Goal: Transaction & Acquisition: Purchase product/service

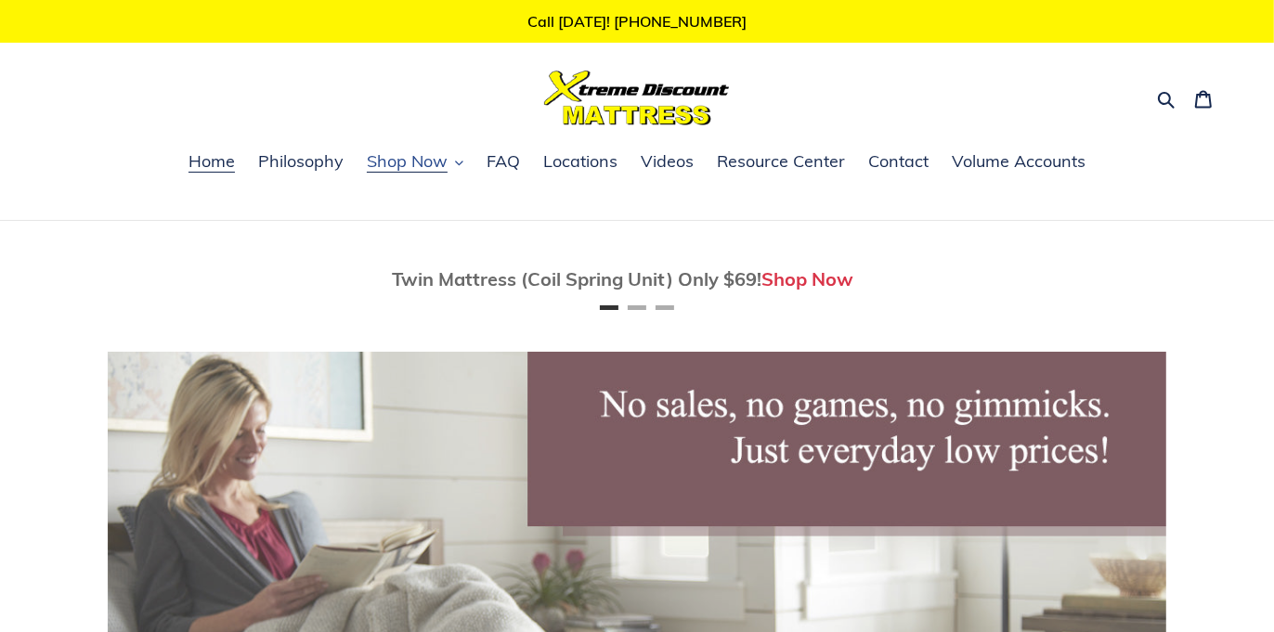
click at [427, 166] on span "Shop Now" at bounding box center [407, 161] width 81 height 22
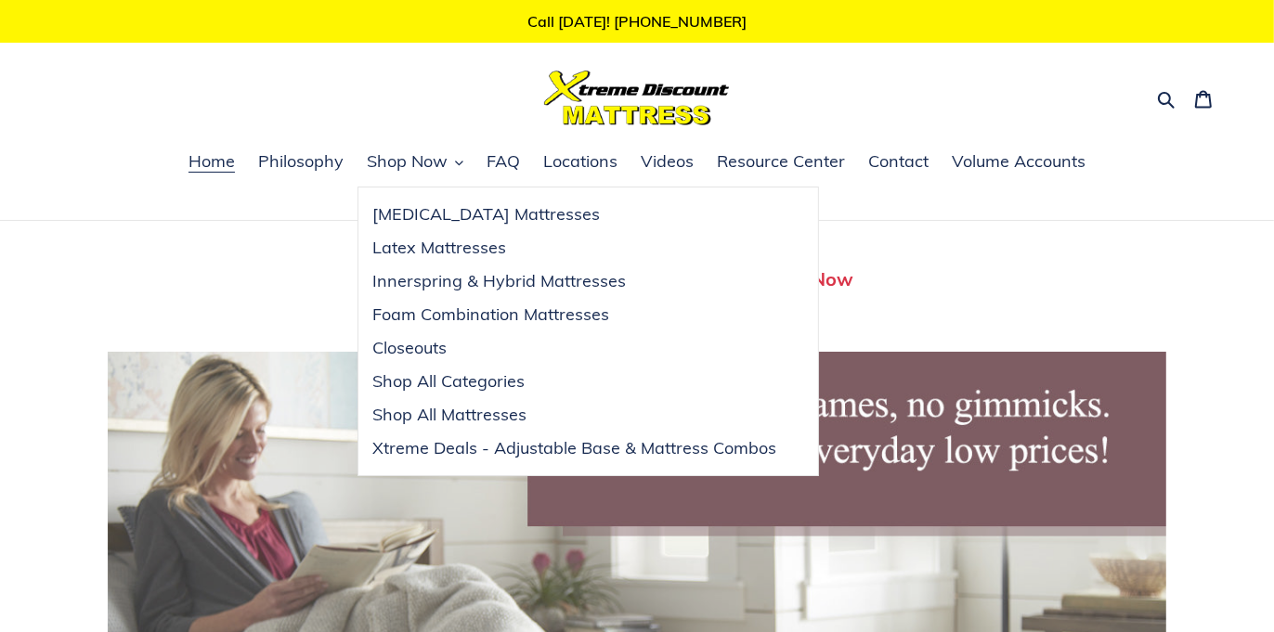
click at [1270, 189] on ul "Home Philosophy Shop Now Memory Foam Mattresses Latex Mattresses Innerspring & …" at bounding box center [637, 173] width 1274 height 48
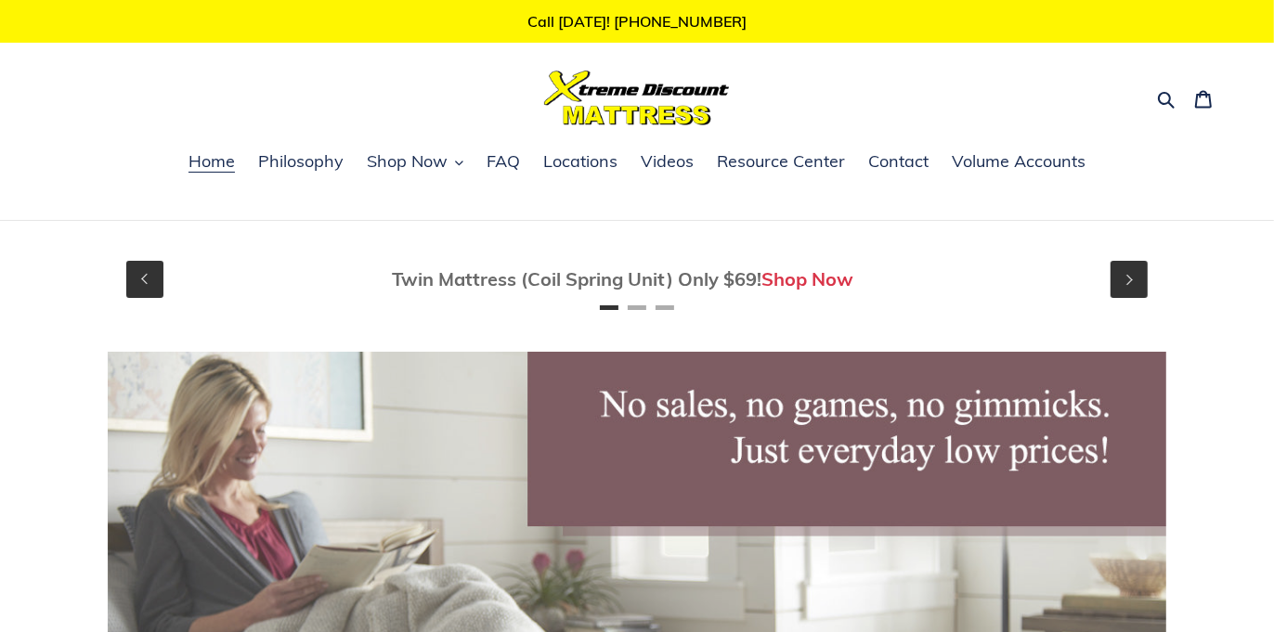
click at [812, 273] on link "Shop Now" at bounding box center [809, 278] width 92 height 23
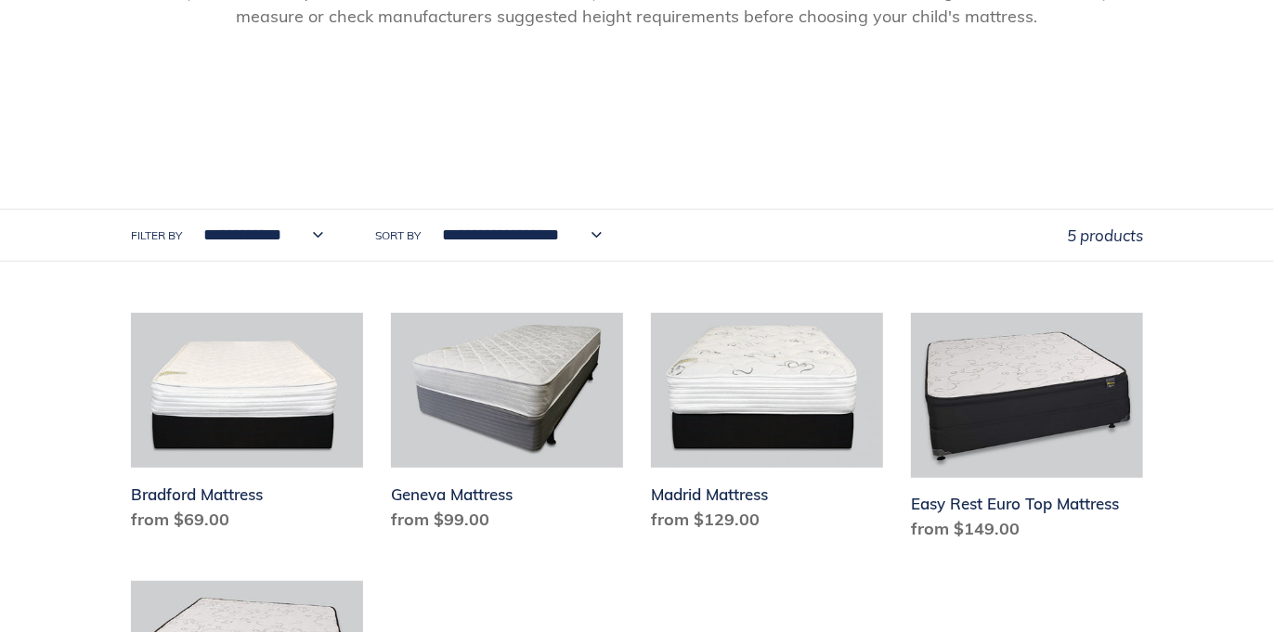
scroll to position [891, 0]
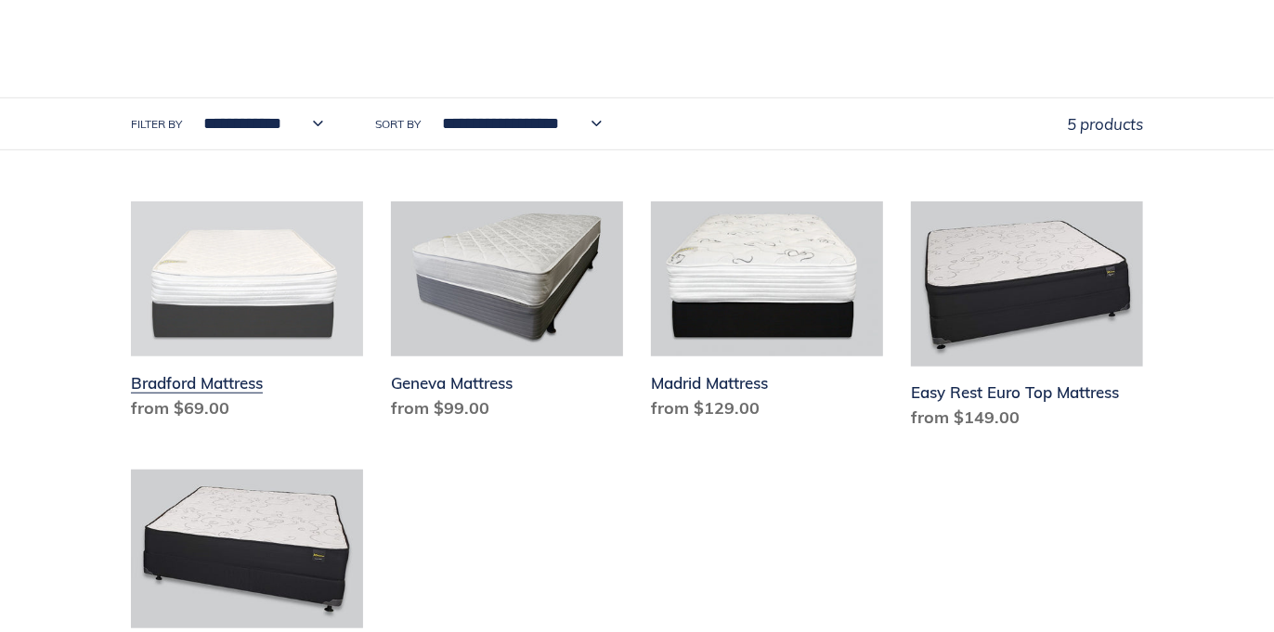
click at [191, 381] on link "Bradford Mattress" at bounding box center [247, 315] width 232 height 227
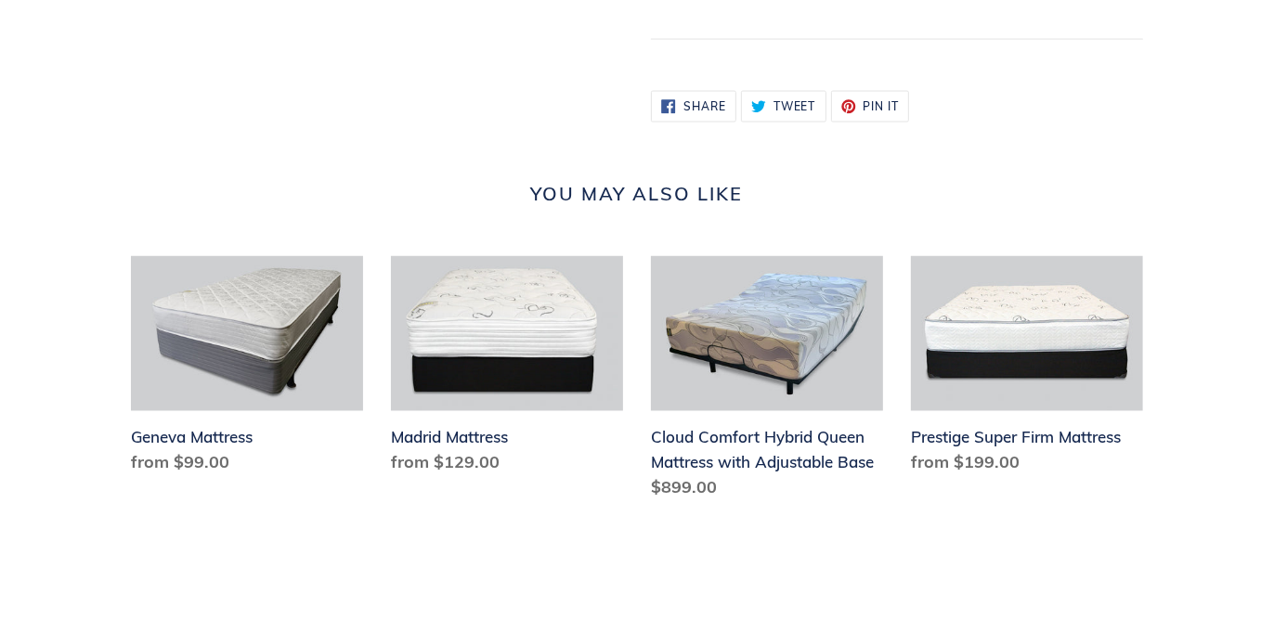
scroll to position [2229, 0]
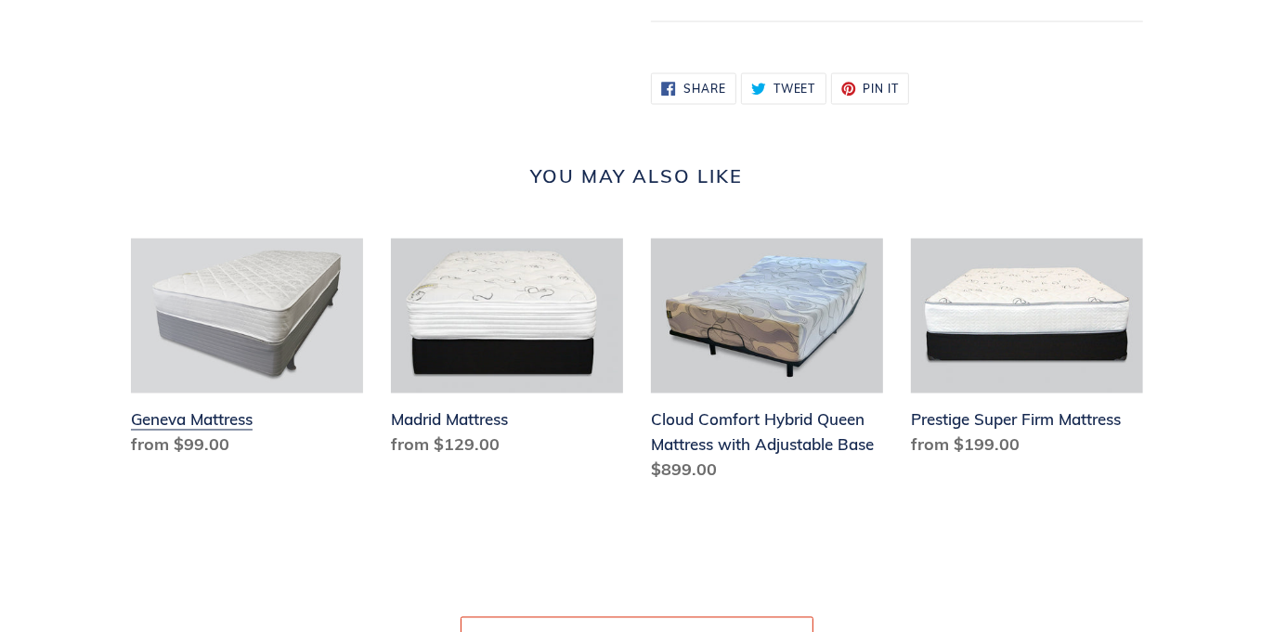
click at [179, 446] on link "Geneva Mattress" at bounding box center [247, 352] width 232 height 227
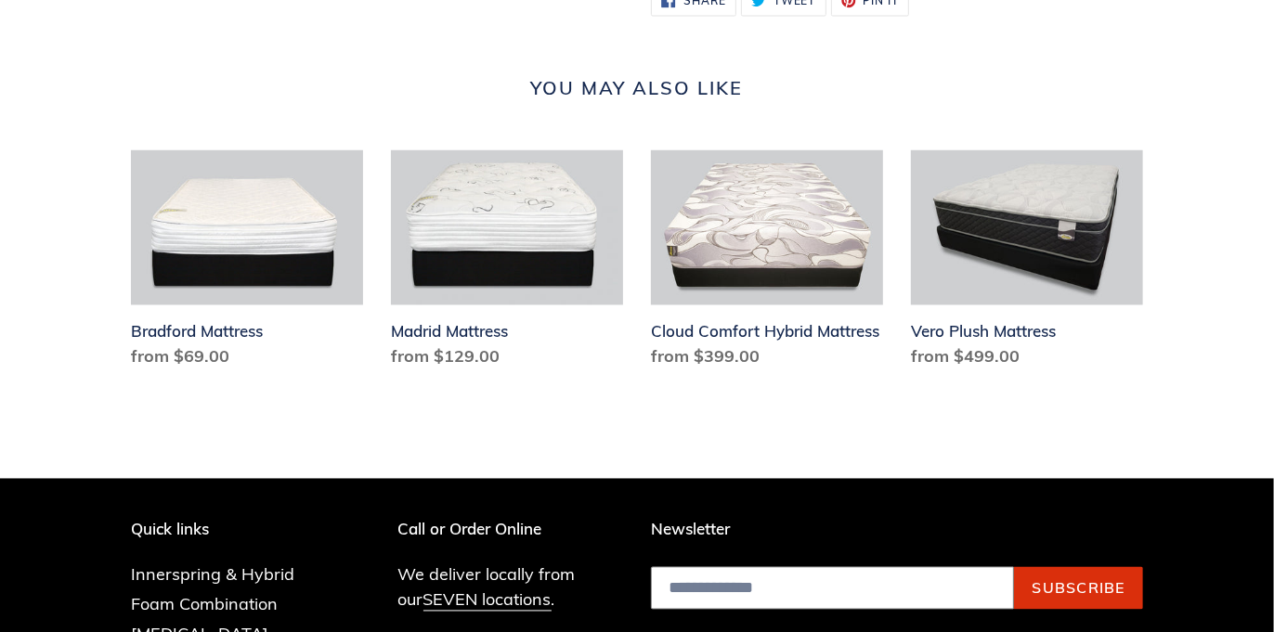
scroll to position [2378, 0]
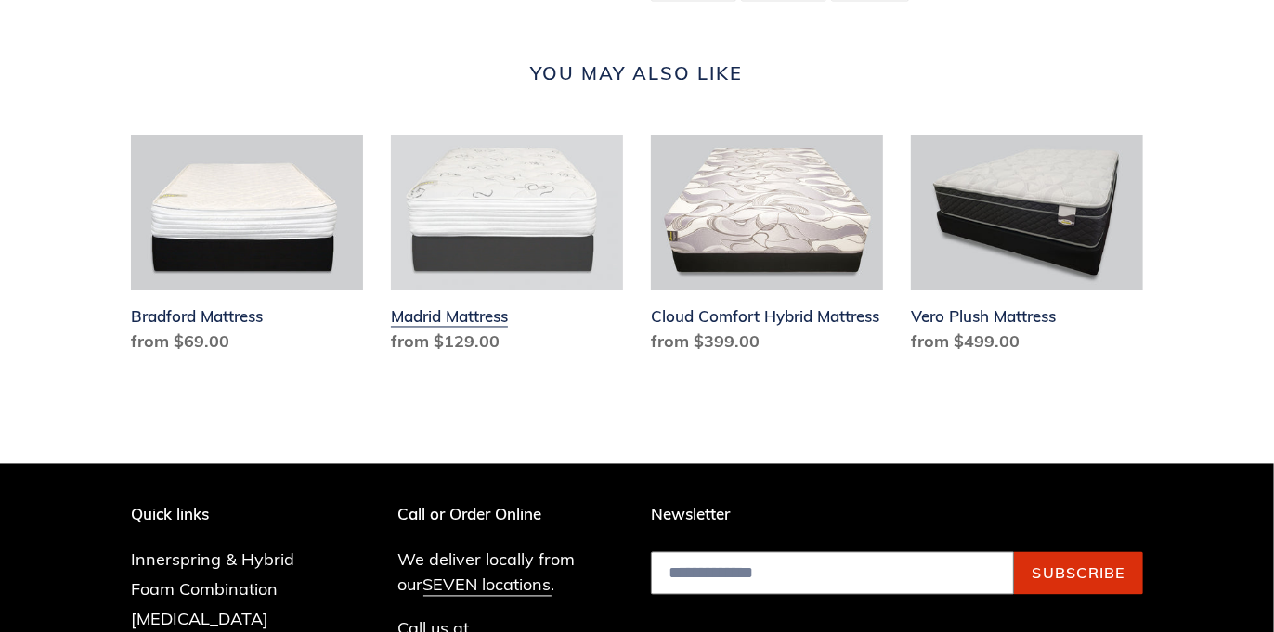
click at [479, 360] on link "Madrid Mattress" at bounding box center [507, 249] width 232 height 227
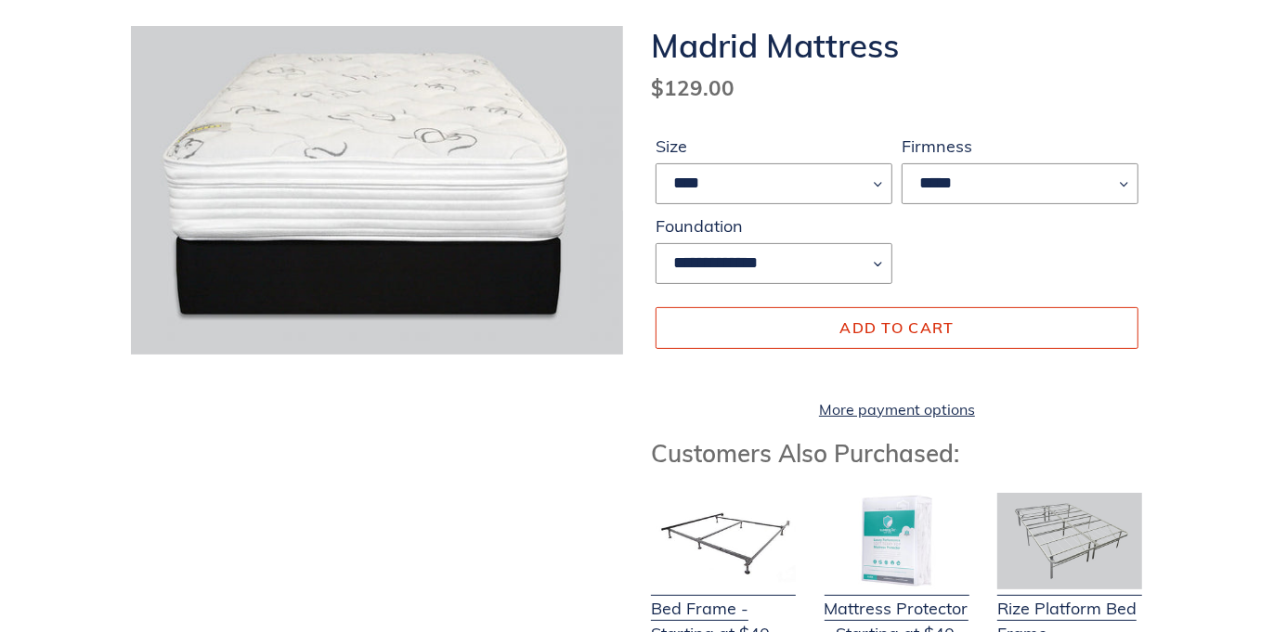
scroll to position [222, 0]
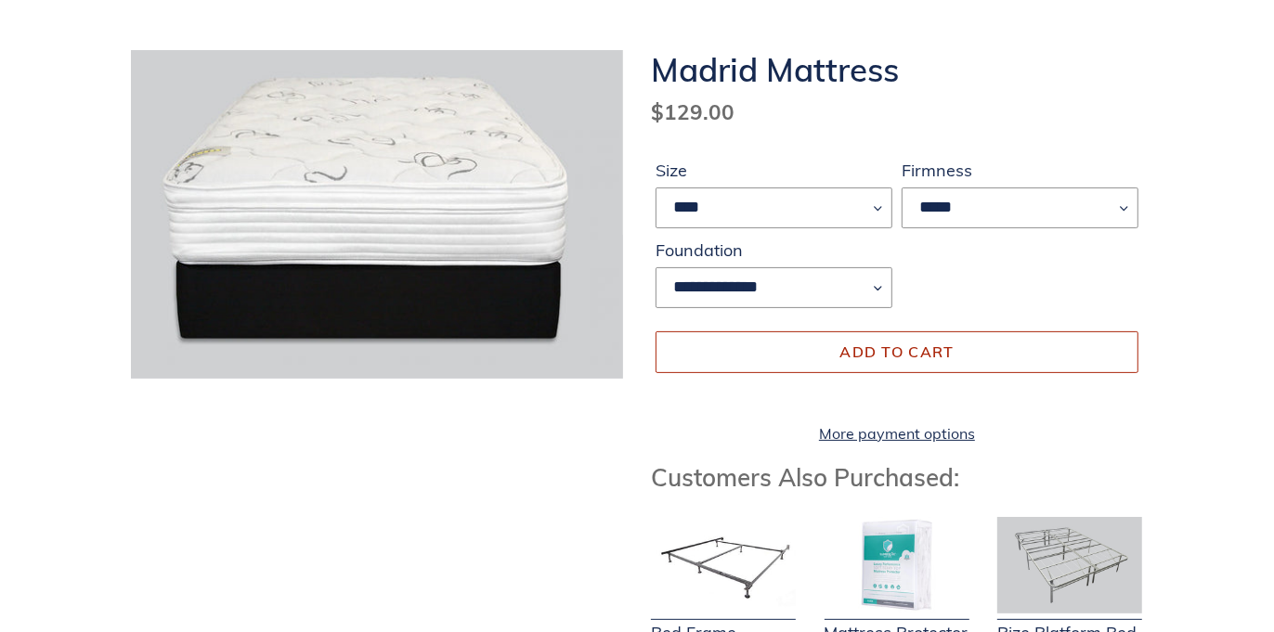
click at [956, 346] on button "Add to cart" at bounding box center [897, 352] width 483 height 41
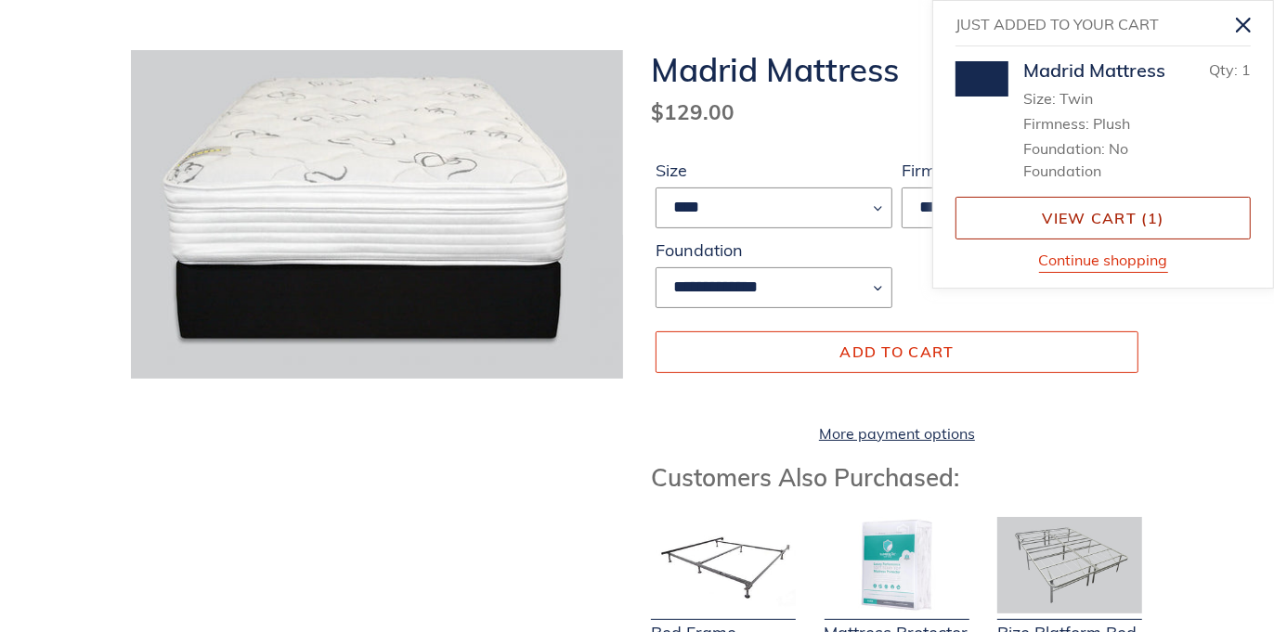
click at [1056, 235] on link "View cart ( 1 )" at bounding box center [1103, 218] width 295 height 43
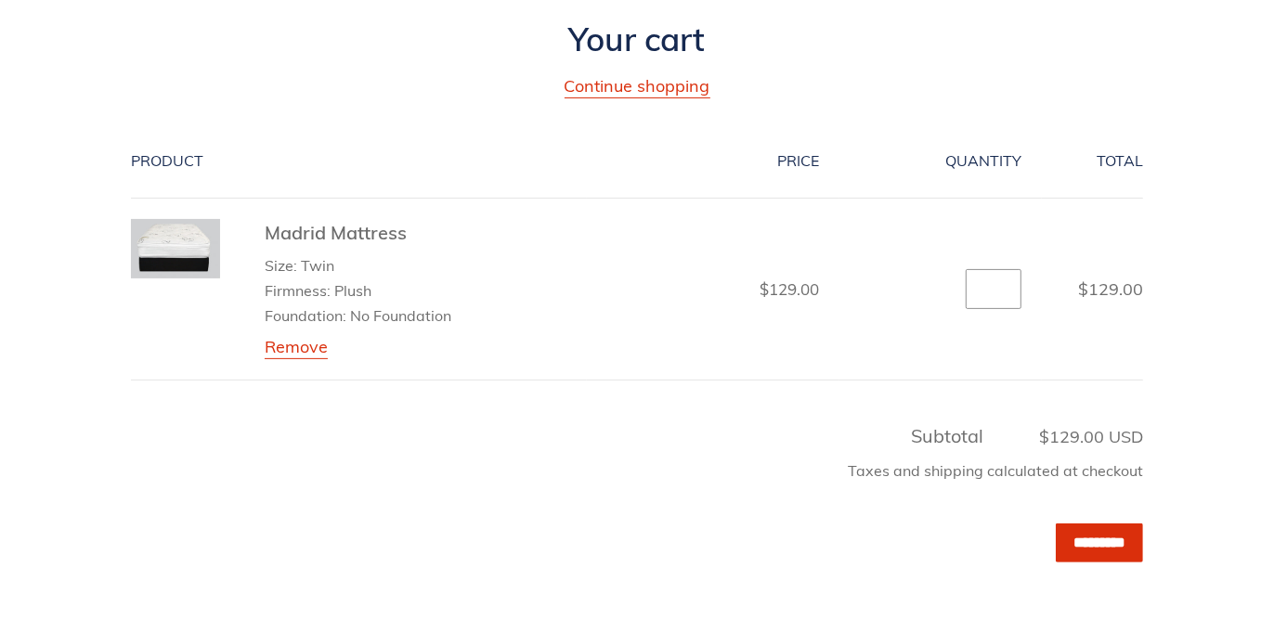
scroll to position [297, 0]
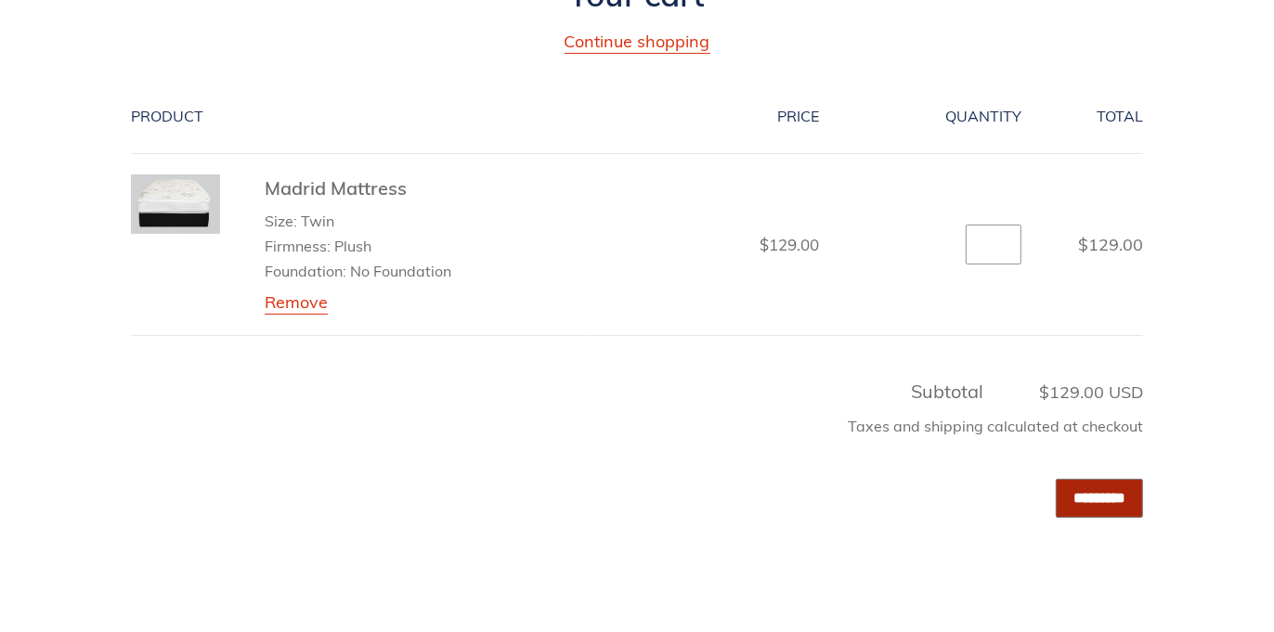
click at [1125, 507] on input "*********" at bounding box center [1099, 498] width 87 height 38
